Goal: Transaction & Acquisition: Book appointment/travel/reservation

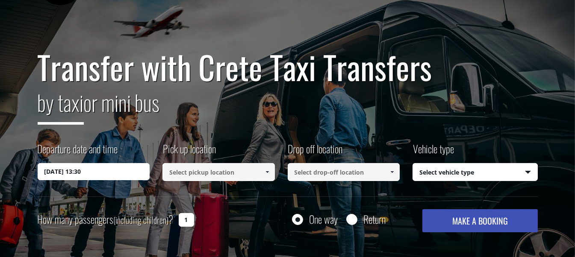
click at [108, 162] on label "Departure date and time" at bounding box center [78, 152] width 80 height 22
click at [108, 163] on input "19/09/2025 13:30" at bounding box center [94, 171] width 112 height 17
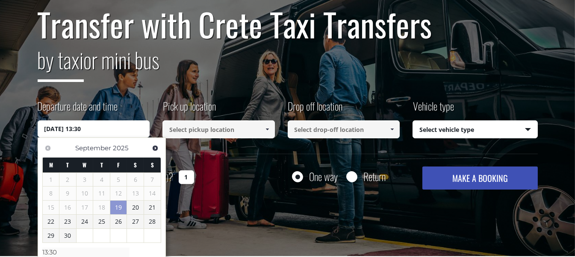
scroll to position [128, 0]
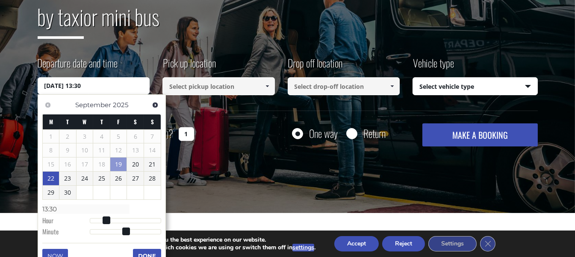
click at [46, 181] on link "22" at bounding box center [51, 179] width 17 height 14
type input "22/09/2025 00:00"
click at [214, 89] on input at bounding box center [218, 86] width 112 height 18
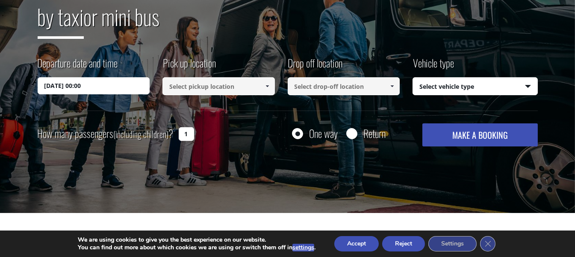
click at [267, 84] on span at bounding box center [267, 86] width 7 height 7
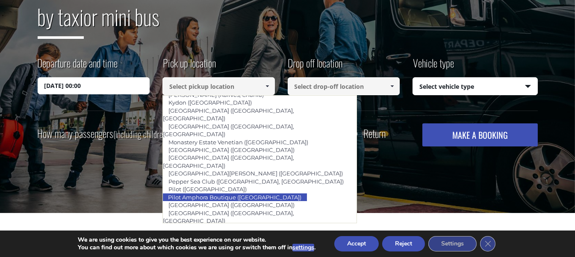
scroll to position [465, 0]
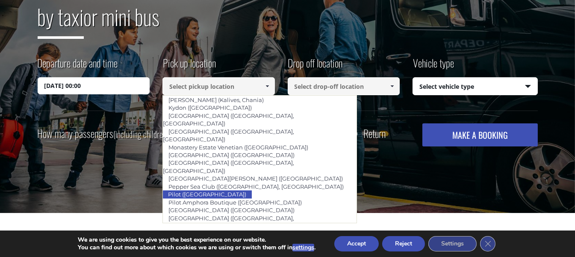
click at [198, 91] on input at bounding box center [218, 86] width 112 height 18
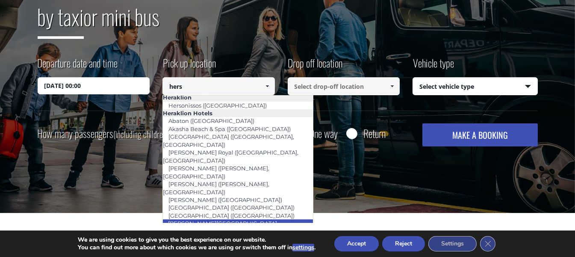
scroll to position [0, 0]
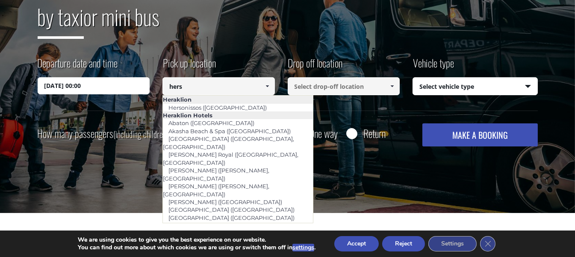
drag, startPoint x: 196, startPoint y: 90, endPoint x: 165, endPoint y: 90, distance: 31.2
click at [165, 90] on input "hers" at bounding box center [218, 86] width 112 height 18
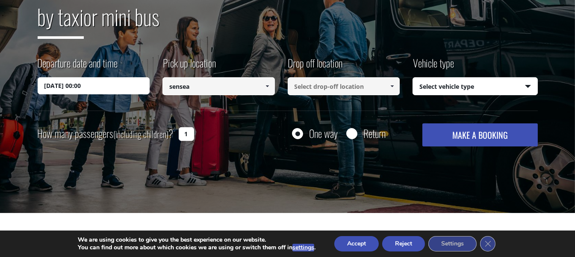
drag, startPoint x: 223, startPoint y: 92, endPoint x: 156, endPoint y: 90, distance: 67.5
click at [156, 90] on div "Departure date and time 22/09/2025 00:00 Pick up location Select pickup locatio…" at bounding box center [288, 83] width 500 height 55
drag, startPoint x: 198, startPoint y: 88, endPoint x: 155, endPoint y: 89, distance: 42.7
click at [156, 88] on div "Departure date and time 22/09/2025 00:00 Pick up location Select pickup locatio…" at bounding box center [288, 83] width 500 height 55
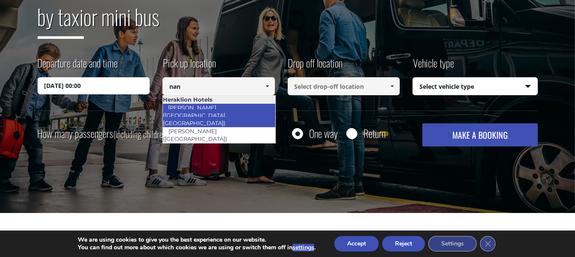
click at [211, 105] on link "Nana beach (Hersonissos, Heraklion)" at bounding box center [196, 116] width 68 height 28
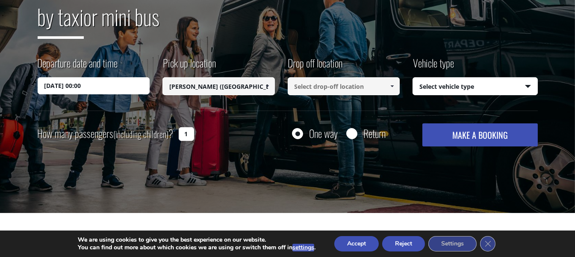
type input "Nana beach (Hersonissos, Heraklion)"
click at [334, 89] on input at bounding box center [343, 86] width 112 height 18
click at [387, 85] on link at bounding box center [392, 86] width 14 height 18
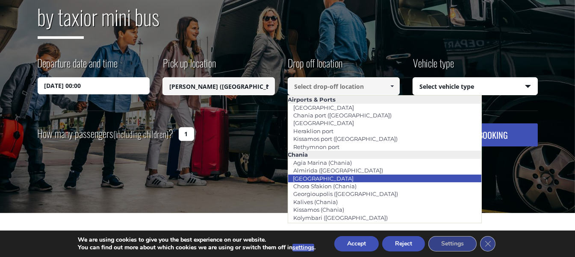
click at [311, 177] on link "[GEOGRAPHIC_DATA]" at bounding box center [323, 179] width 72 height 12
type input "[GEOGRAPHIC_DATA]"
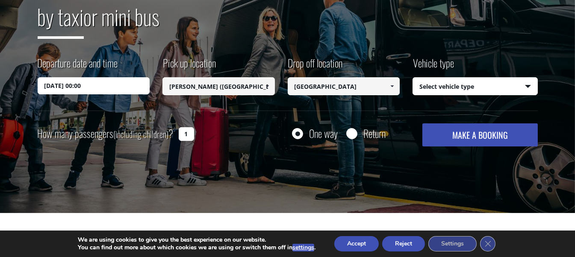
click at [454, 87] on select "Select vehicle type Taxi (4 passengers) Mercedes E Class Mini Van (7 passengers…" at bounding box center [475, 87] width 124 height 18
select select "541"
click at [413, 78] on select "Select vehicle type Taxi (4 passengers) Mercedes E Class Mini Van (7 passengers…" at bounding box center [475, 87] width 124 height 18
click at [463, 88] on select "Select vehicle type Taxi (4 passengers) Mercedes E Class Mini Van (7 passengers…" at bounding box center [475, 87] width 124 height 18
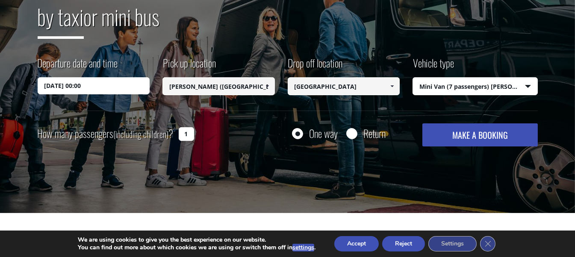
drag, startPoint x: 187, startPoint y: 125, endPoint x: 188, endPoint y: 131, distance: 6.1
click at [188, 126] on div "How many passengers (including children) ? 1" at bounding box center [126, 133] width 176 height 21
type input "3"
click at [498, 144] on button "MAKE A BOOKING" at bounding box center [479, 134] width 115 height 23
click at [494, 138] on button "MAKE A BOOKING" at bounding box center [479, 134] width 115 height 23
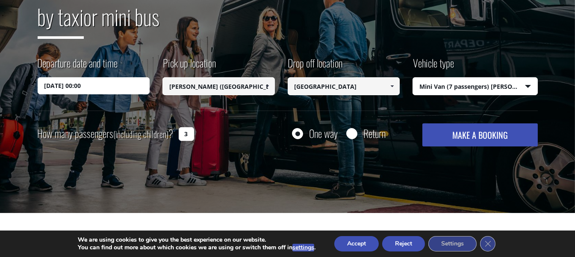
click at [175, 87] on input "Nana beach (Hersonissos, Heraklion)" at bounding box center [218, 86] width 112 height 18
drag, startPoint x: 264, startPoint y: 88, endPoint x: 236, endPoint y: 86, distance: 27.8
click at [247, 87] on span "Nana beach (Hersonissos, Heraklion)" at bounding box center [218, 86] width 112 height 18
click at [211, 84] on input "Nana beach (Hersonissos, Heraklion)" at bounding box center [218, 86] width 112 height 18
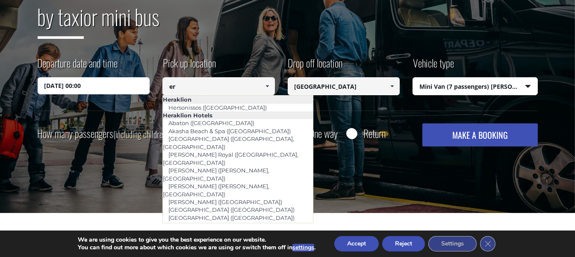
type input "e"
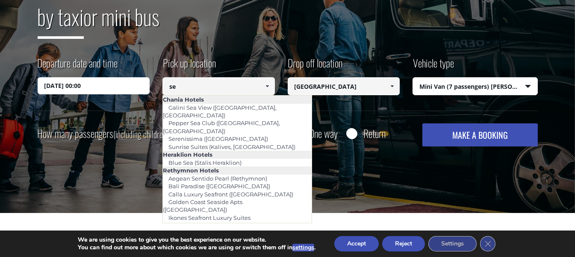
type input "s"
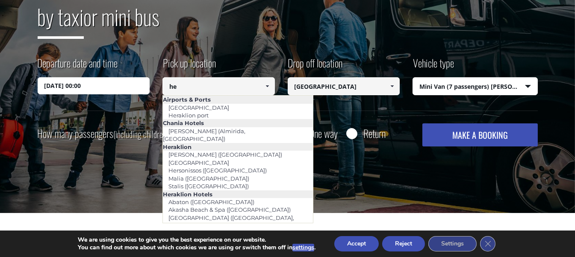
type input "h"
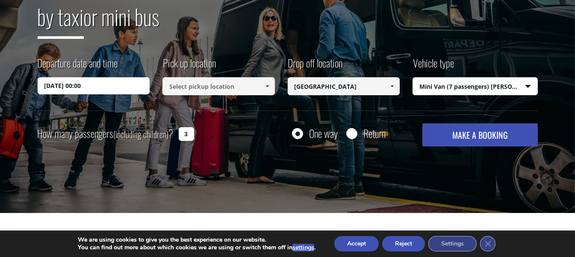
click at [203, 90] on input at bounding box center [218, 86] width 112 height 18
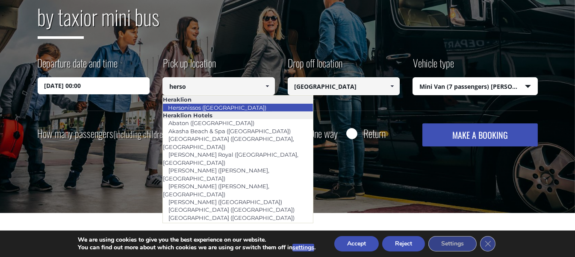
click at [207, 105] on link "Hersonissos (Heraklion)" at bounding box center [216, 108] width 109 height 12
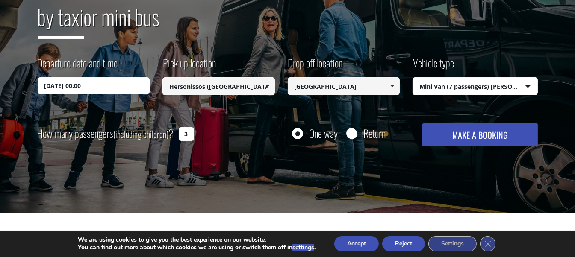
type input "Hersonissos (Heraklion)"
click at [313, 87] on input "[GEOGRAPHIC_DATA]" at bounding box center [343, 86] width 112 height 18
click at [443, 139] on button "MAKE A BOOKING" at bounding box center [479, 134] width 115 height 23
drag, startPoint x: 527, startPoint y: 79, endPoint x: 525, endPoint y: 86, distance: 7.8
click at [526, 80] on select "Select vehicle type Taxi (4 passengers) Mercedes E Class Mini Van (7 passengers…" at bounding box center [475, 87] width 124 height 18
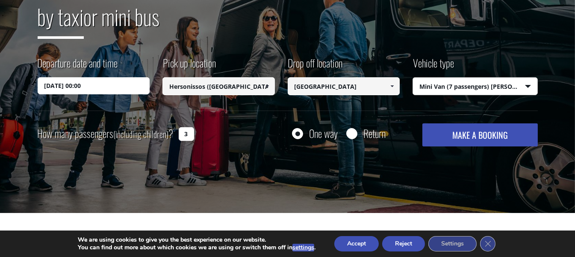
click at [413, 78] on select "Select vehicle type Taxi (4 passengers) Mercedes E Class Mini Van (7 passengers…" at bounding box center [475, 87] width 124 height 18
click at [492, 126] on button "MAKE A BOOKING" at bounding box center [479, 134] width 115 height 23
click at [469, 81] on select "Select vehicle type Taxi (4 passengers) Mercedes E Class Mini Van (7 passengers…" at bounding box center [475, 87] width 124 height 18
click at [413, 78] on select "Select vehicle type Taxi (4 passengers) Mercedes E Class Mini Van (7 passengers…" at bounding box center [475, 87] width 124 height 18
click at [466, 100] on div "Departure date and time 22/09/2025 00:00 Pick up location Select pickup locatio…" at bounding box center [288, 83] width 500 height 55
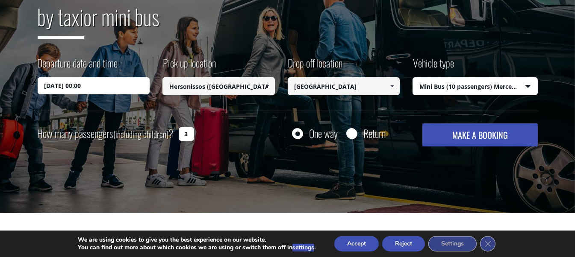
click at [465, 94] on select "Select vehicle type Taxi (4 passengers) Mercedes E Class Mini Van (7 passengers…" at bounding box center [475, 87] width 124 height 18
click at [413, 78] on select "Select vehicle type Taxi (4 passengers) Mercedes E Class Mini Van (7 passengers…" at bounding box center [475, 87] width 124 height 18
click at [463, 90] on select "Select vehicle type Taxi (4 passengers) Mercedes E Class Mini Van (7 passengers…" at bounding box center [475, 87] width 124 height 18
select select "541"
click at [413, 78] on select "Select vehicle type Taxi (4 passengers) Mercedes E Class Mini Van (7 passengers…" at bounding box center [475, 87] width 124 height 18
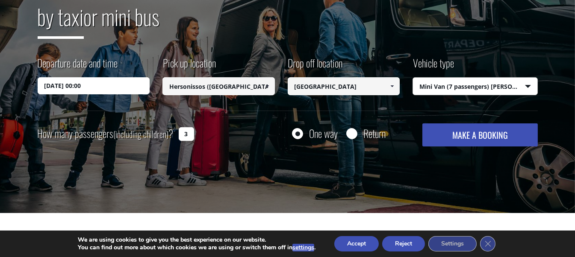
click at [468, 135] on button "MAKE A BOOKING" at bounding box center [479, 134] width 115 height 23
click at [192, 90] on input "Hersonissos (Heraklion)" at bounding box center [218, 86] width 112 height 18
click at [264, 87] on span at bounding box center [267, 86] width 7 height 7
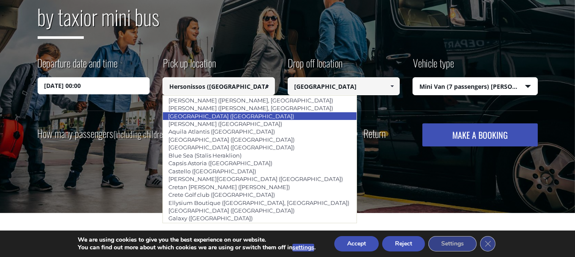
scroll to position [854, 0]
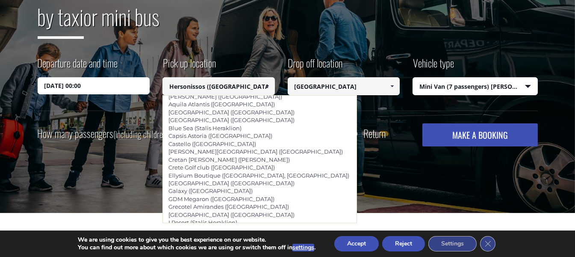
type input "[GEOGRAPHIC_DATA] ([GEOGRAPHIC_DATA], [GEOGRAPHIC_DATA])"
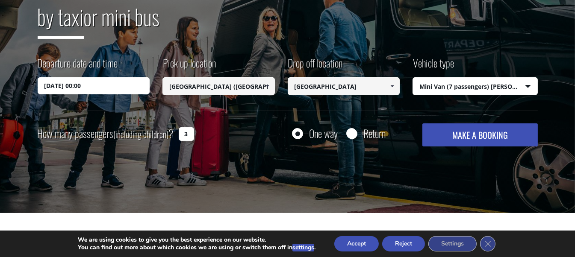
click at [457, 132] on button "MAKE A BOOKING" at bounding box center [479, 134] width 115 height 23
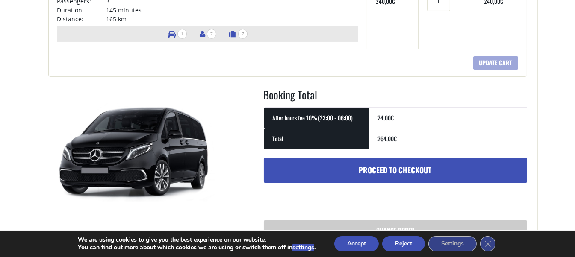
scroll to position [64, 0]
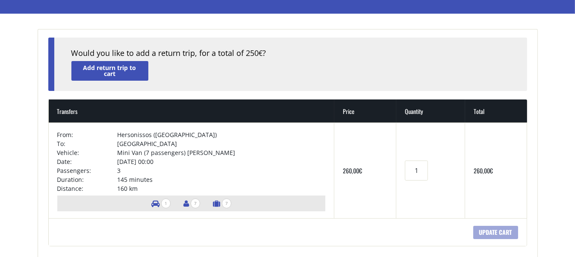
scroll to position [85, 0]
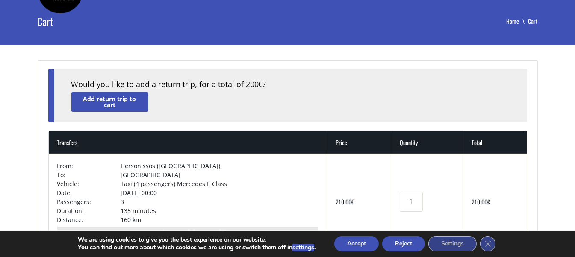
scroll to position [42, 0]
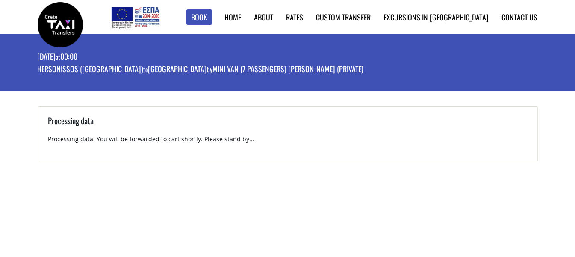
scroll to position [87, 0]
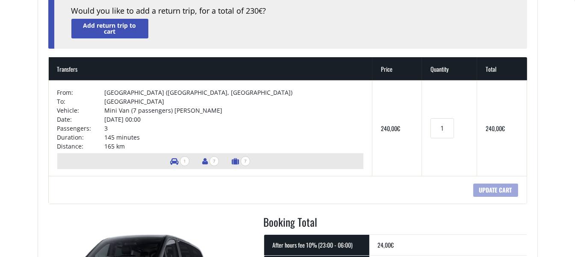
scroll to position [128, 0]
